Goal: Complete application form

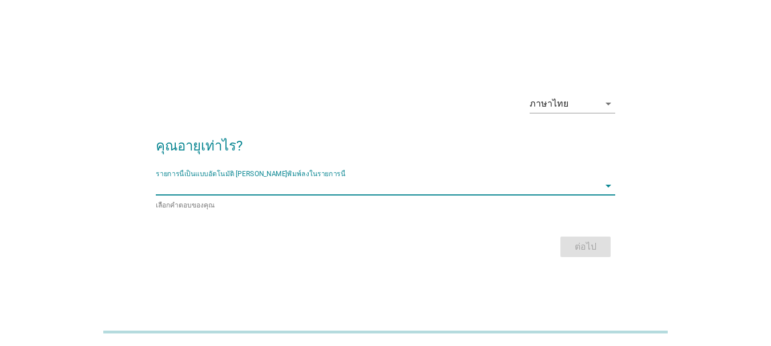
click at [221, 182] on input "รายการนี้เป็นแบบอัตโนมัติ คุณสามารถพิมพ์ลงในรายการนี้" at bounding box center [378, 186] width 444 height 18
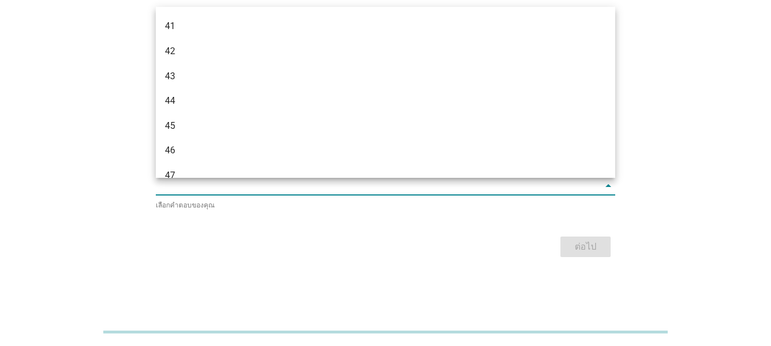
scroll to position [571, 0]
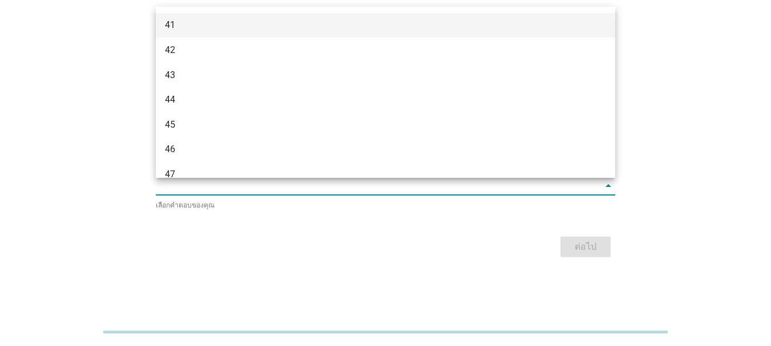
click at [193, 29] on div "41" at bounding box center [367, 25] width 405 height 14
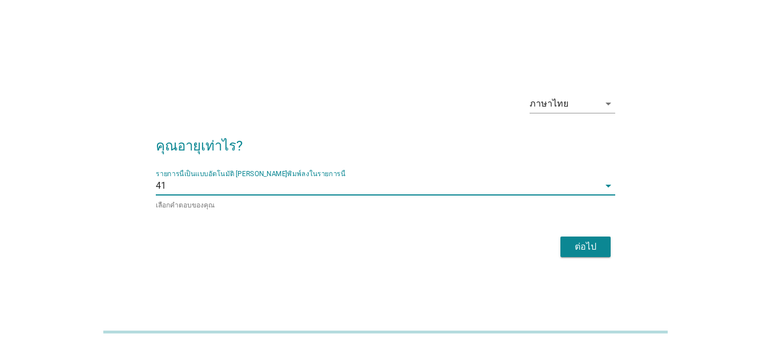
click at [582, 241] on div "ต่อไป" at bounding box center [586, 247] width 32 height 14
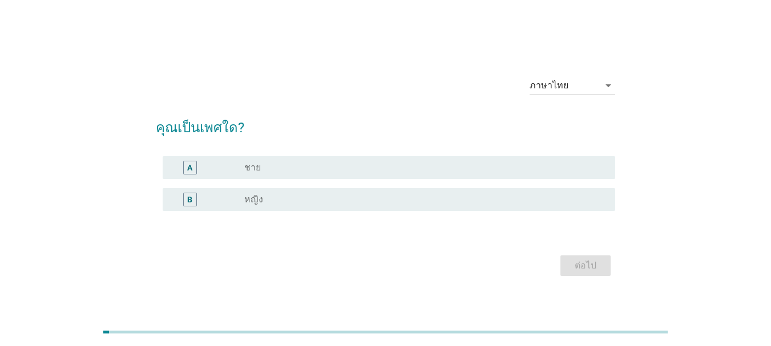
click at [318, 200] on div "radio_button_unchecked หญิง" at bounding box center [420, 199] width 353 height 11
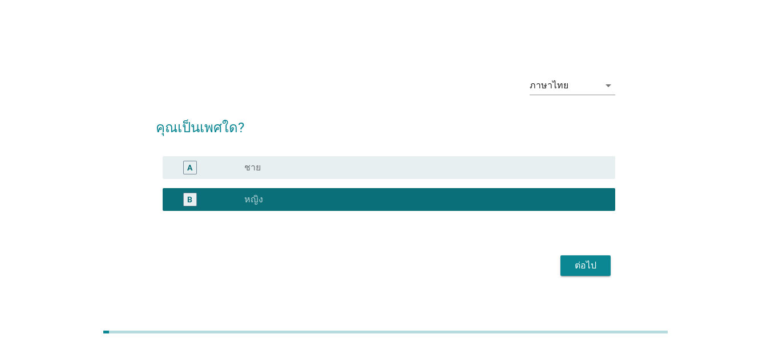
click at [581, 259] on div "ต่อไป" at bounding box center [586, 266] width 32 height 14
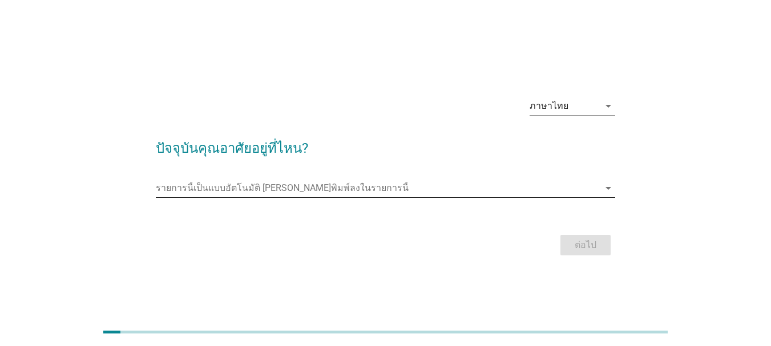
click at [247, 187] on input "รายการนี้เป็นแบบอัตโนมัติ คุณสามารถพิมพ์ลงในรายการนี้" at bounding box center [378, 188] width 444 height 18
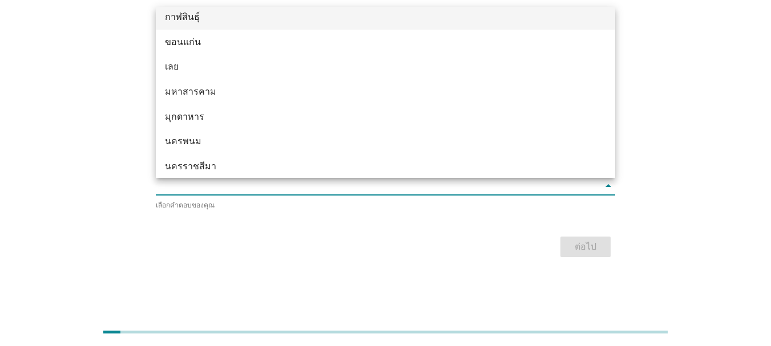
scroll to position [114, 0]
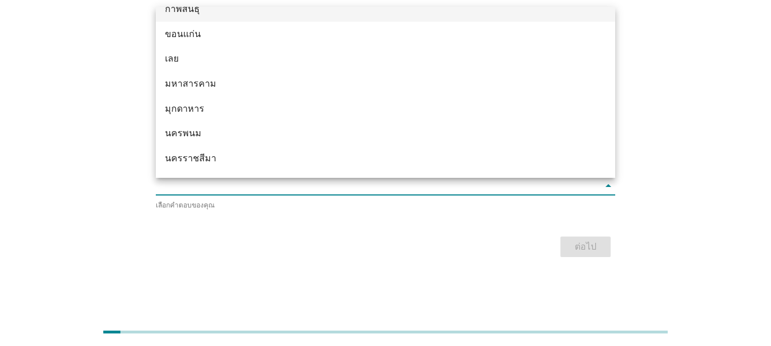
type input "ก"
click at [266, 135] on div "กรุงเทพมหานคร" at bounding box center [367, 134] width 405 height 14
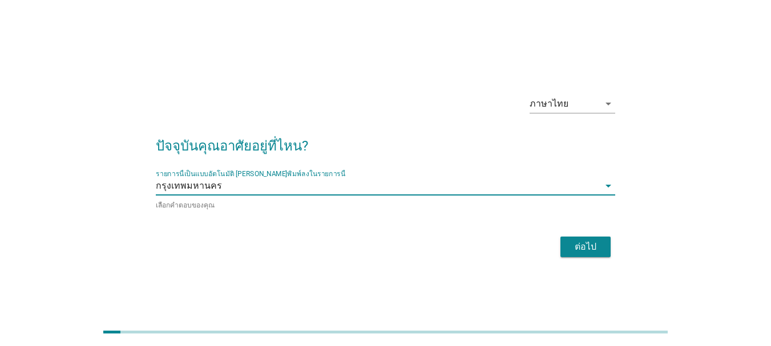
click at [577, 248] on div "ต่อไป" at bounding box center [586, 247] width 32 height 14
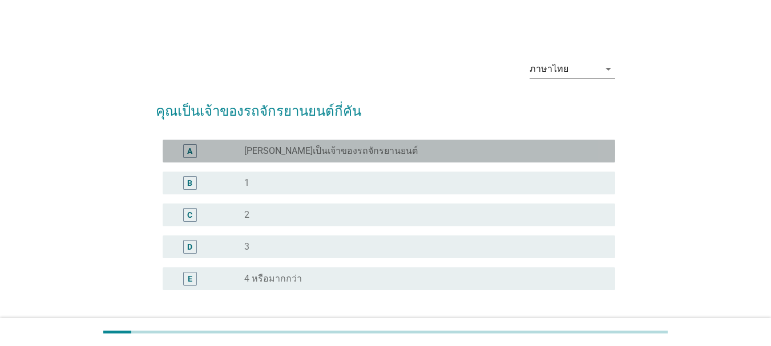
click at [309, 147] on label "[PERSON_NAME]เป็นเจ้าของรถจักรยานยนต์" at bounding box center [331, 151] width 174 height 11
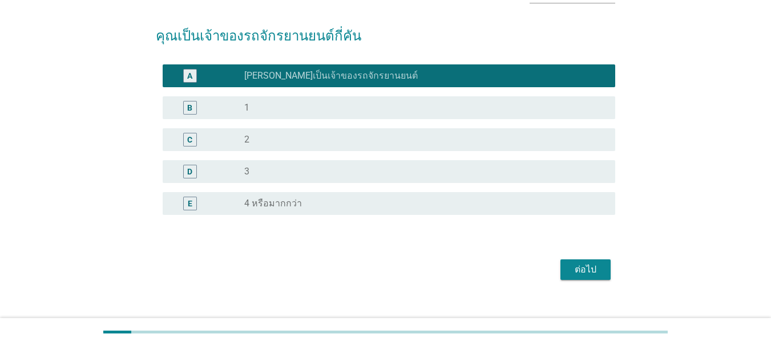
scroll to position [91, 0]
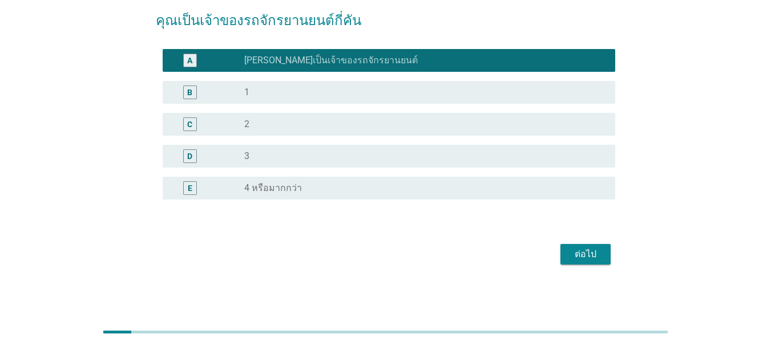
click at [576, 252] on div "ต่อไป" at bounding box center [586, 255] width 32 height 14
